Goal: Find specific page/section

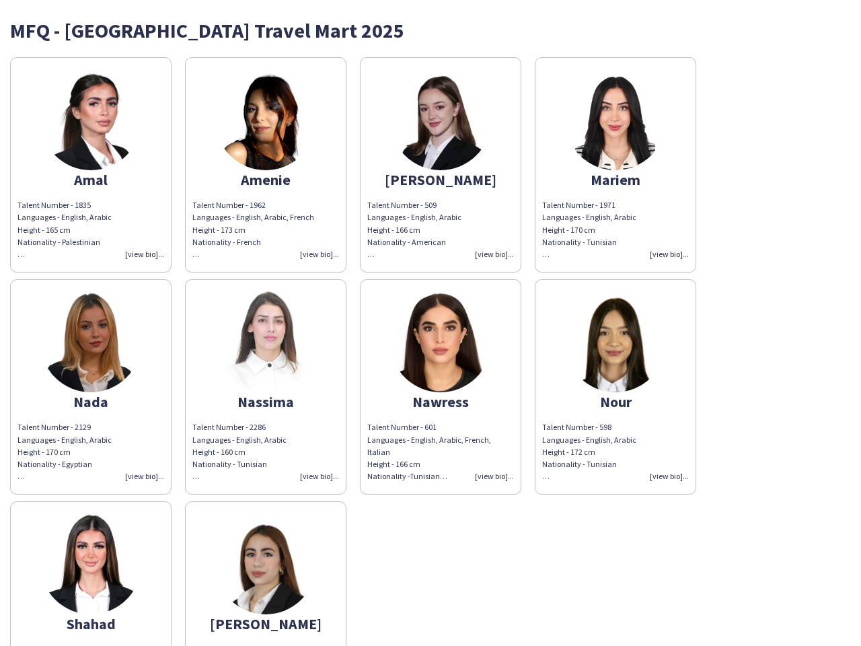
click at [431, 323] on img at bounding box center [440, 341] width 101 height 101
click at [91, 165] on img at bounding box center [90, 119] width 101 height 101
click at [266, 165] on img at bounding box center [265, 119] width 101 height 101
click at [441, 165] on img at bounding box center [440, 119] width 101 height 101
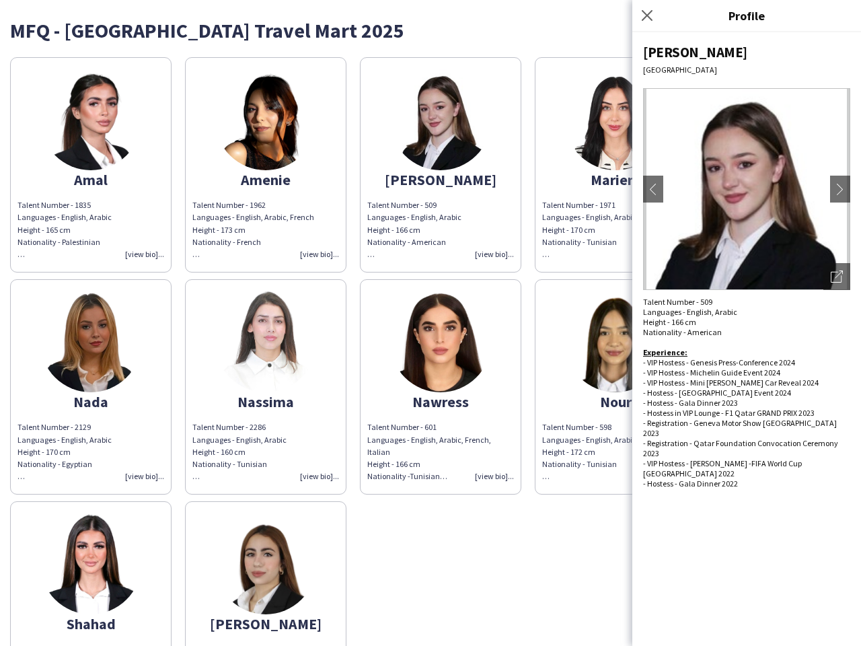
click at [616, 165] on img at bounding box center [615, 119] width 101 height 101
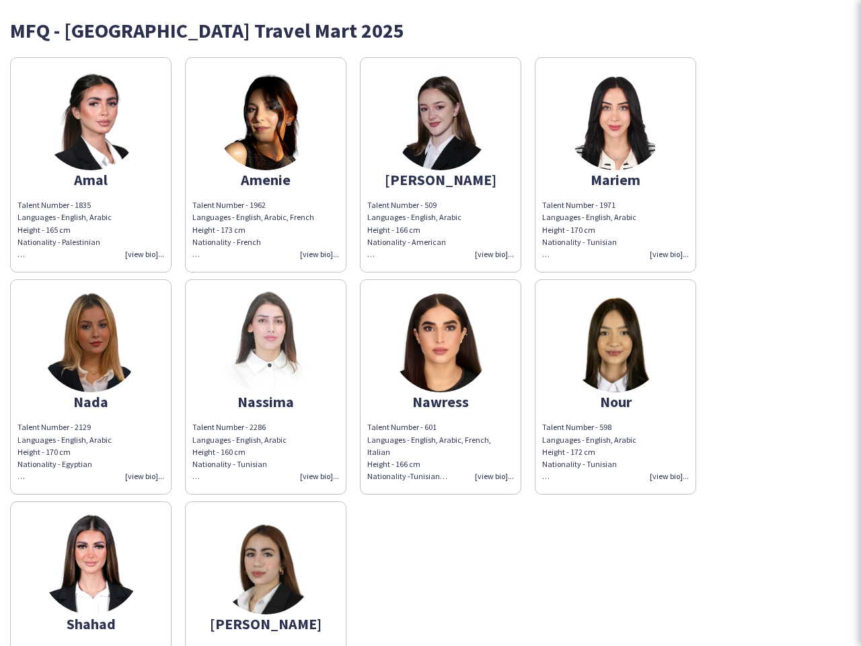
click at [91, 387] on img at bounding box center [90, 341] width 101 height 101
click at [266, 387] on img at bounding box center [265, 341] width 101 height 101
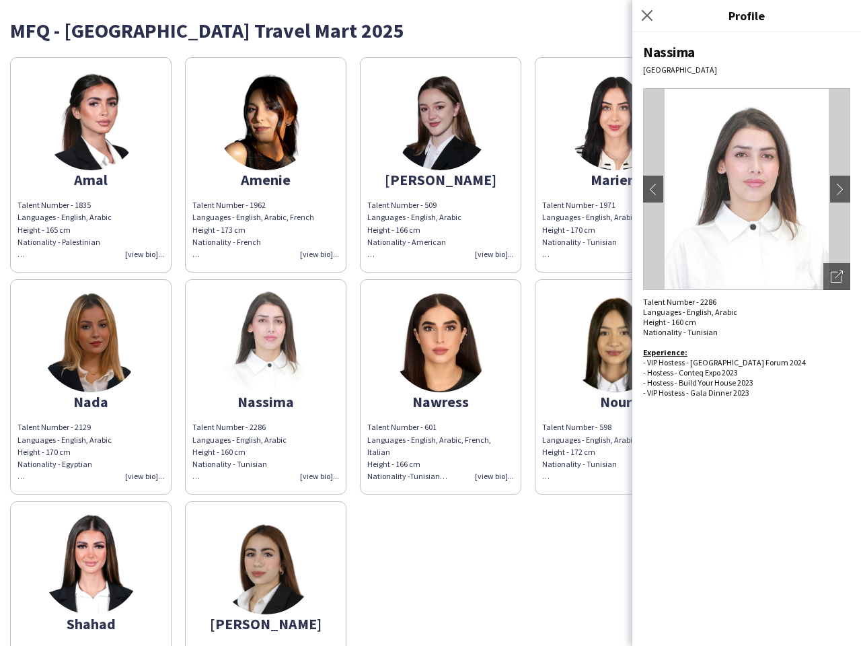
click at [441, 387] on img at bounding box center [440, 341] width 101 height 101
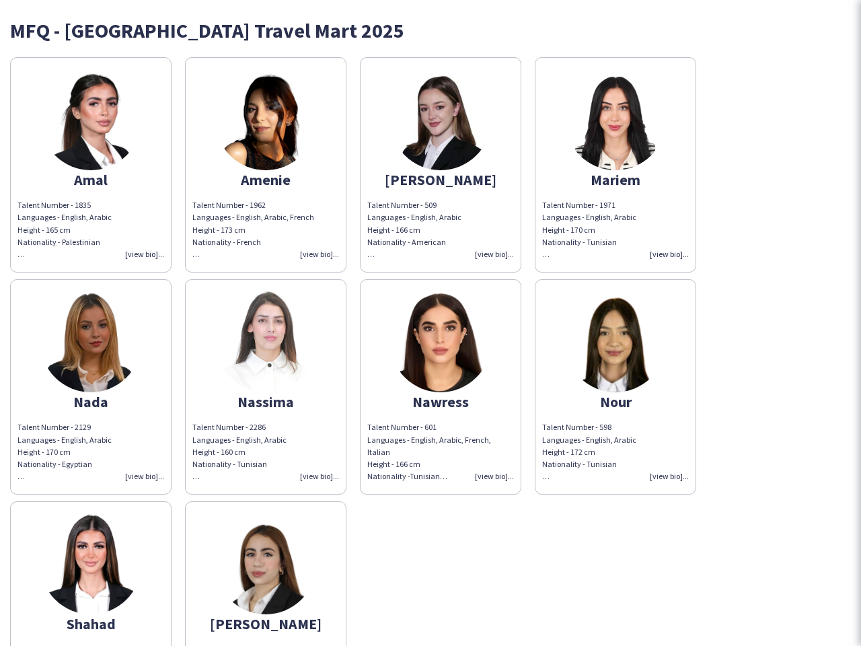
click at [616, 387] on img at bounding box center [615, 341] width 101 height 101
click at [91, 573] on img at bounding box center [90, 563] width 101 height 101
